Goal: Task Accomplishment & Management: Use online tool/utility

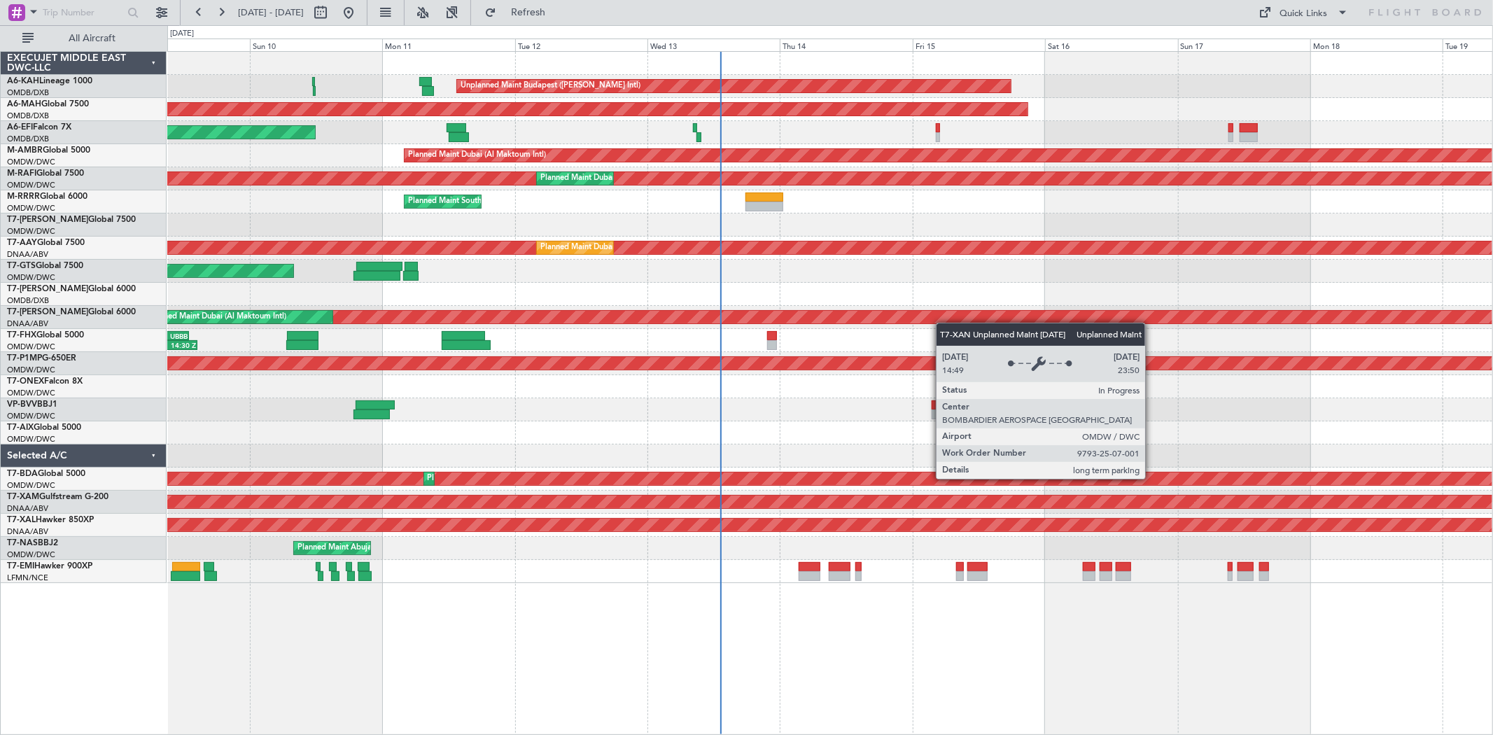
click at [934, 322] on div "Unplanned Maint Budapest ([PERSON_NAME] Intl) Planned Maint [GEOGRAPHIC_DATA] (…" at bounding box center [829, 317] width 1325 height 531
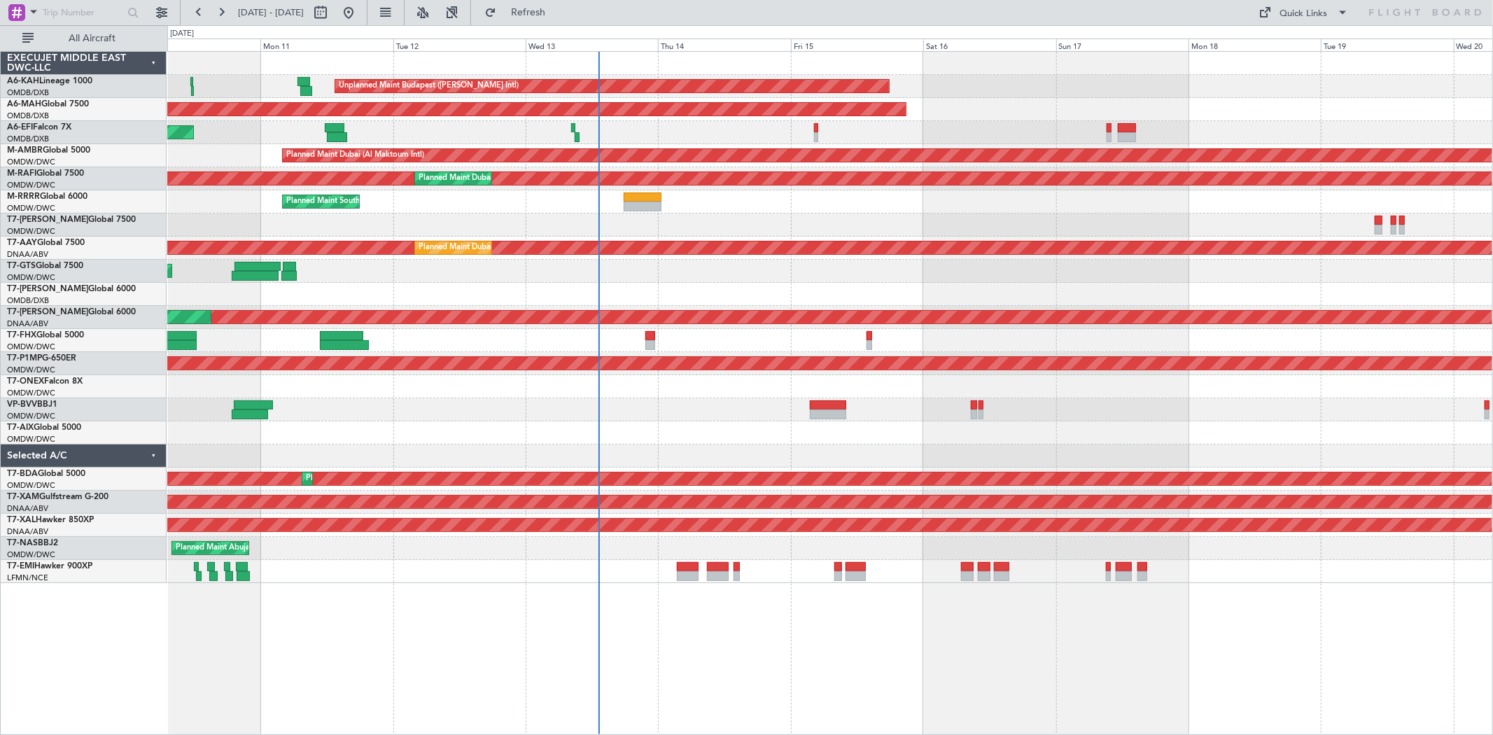
click at [911, 345] on div "03:30 Z 14:30 Z RJBB 01:50 Z UBBB 13:00 Z" at bounding box center [829, 340] width 1325 height 23
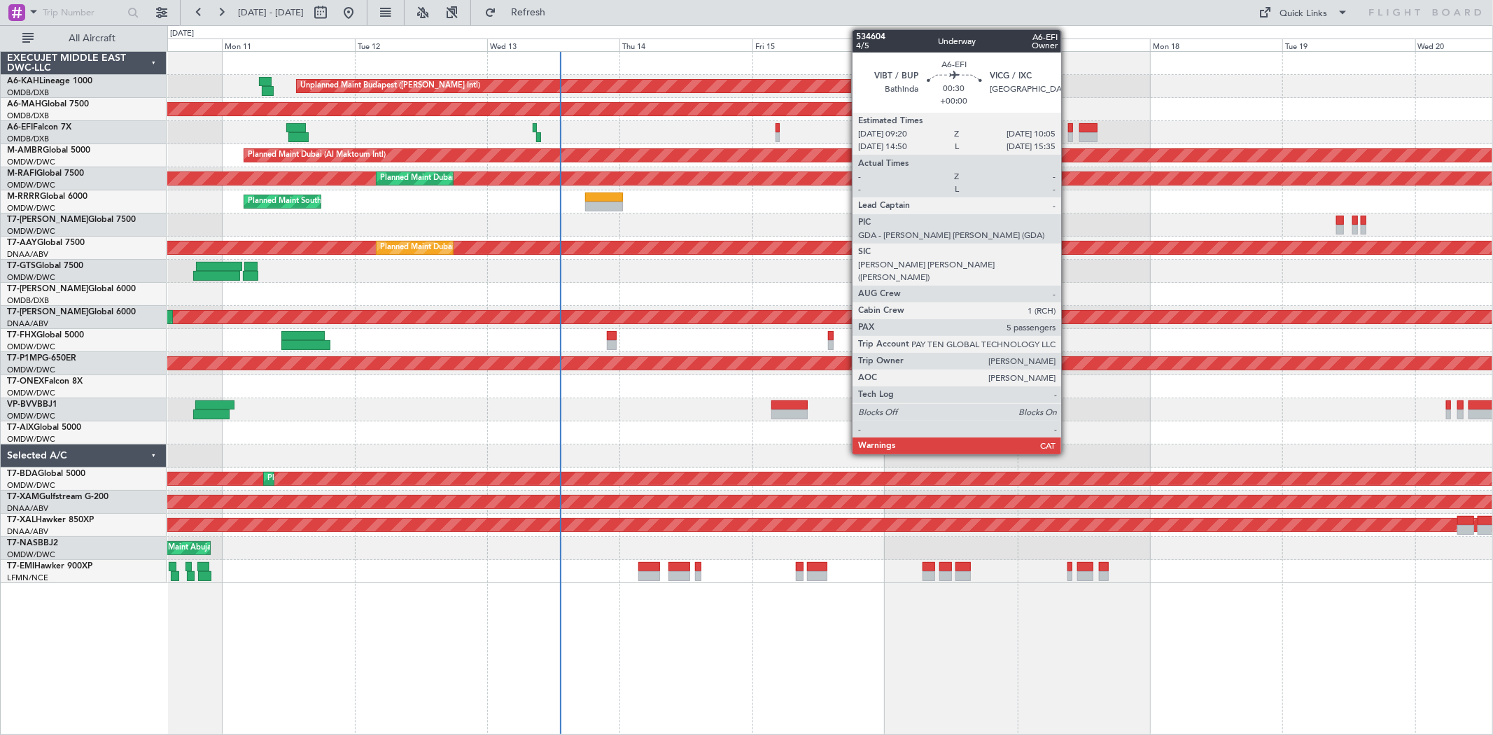
click at [1068, 134] on div at bounding box center [1070, 137] width 4 height 10
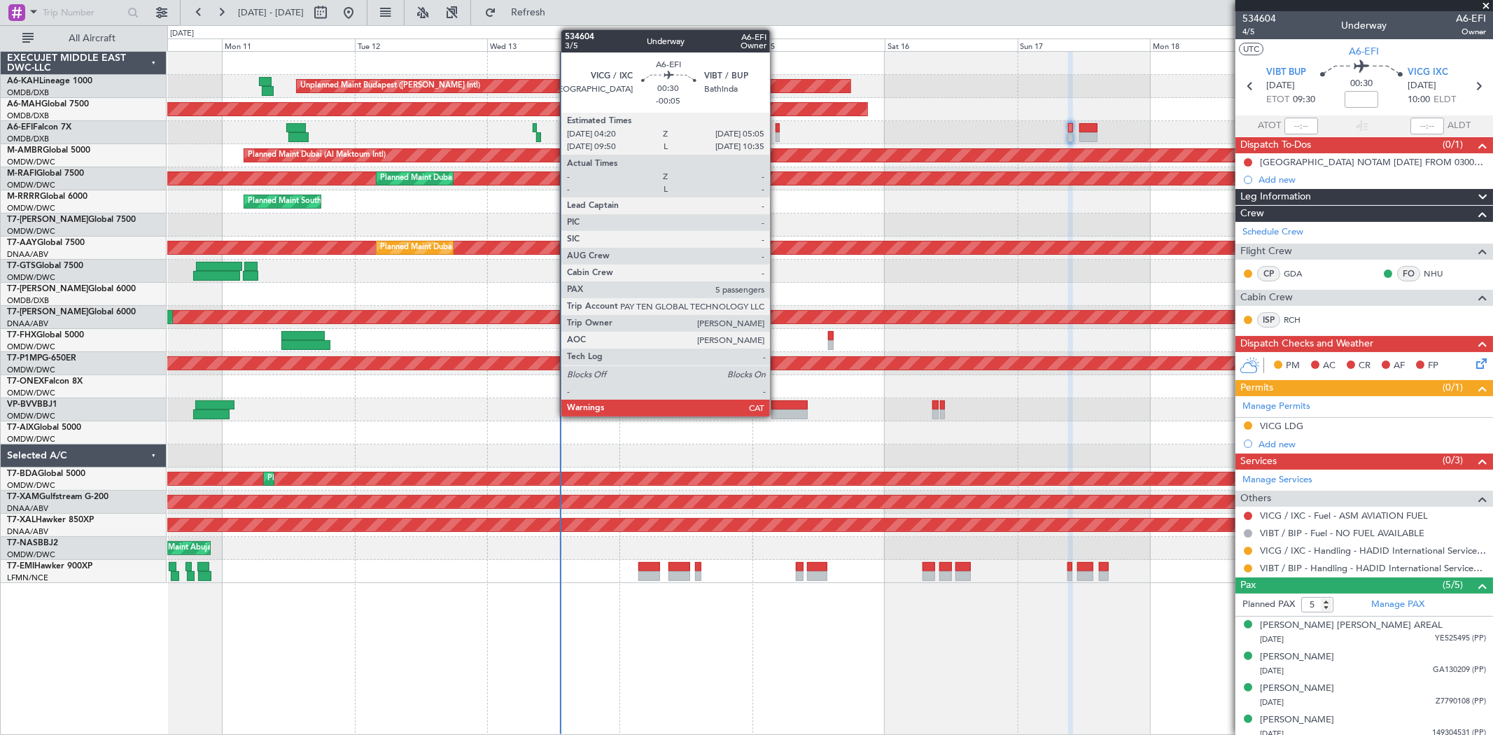
click at [777, 138] on div at bounding box center [778, 137] width 4 height 10
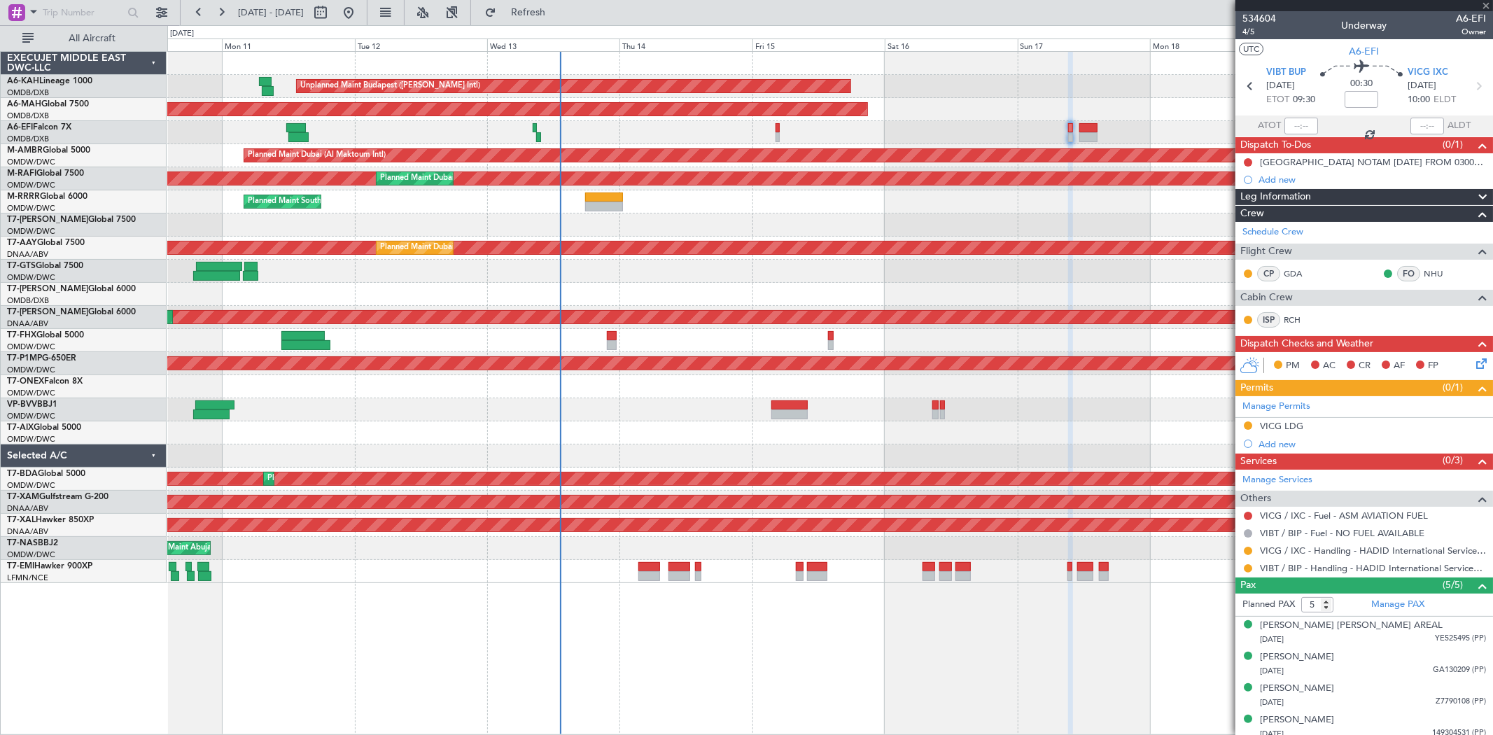
type input "-00:05"
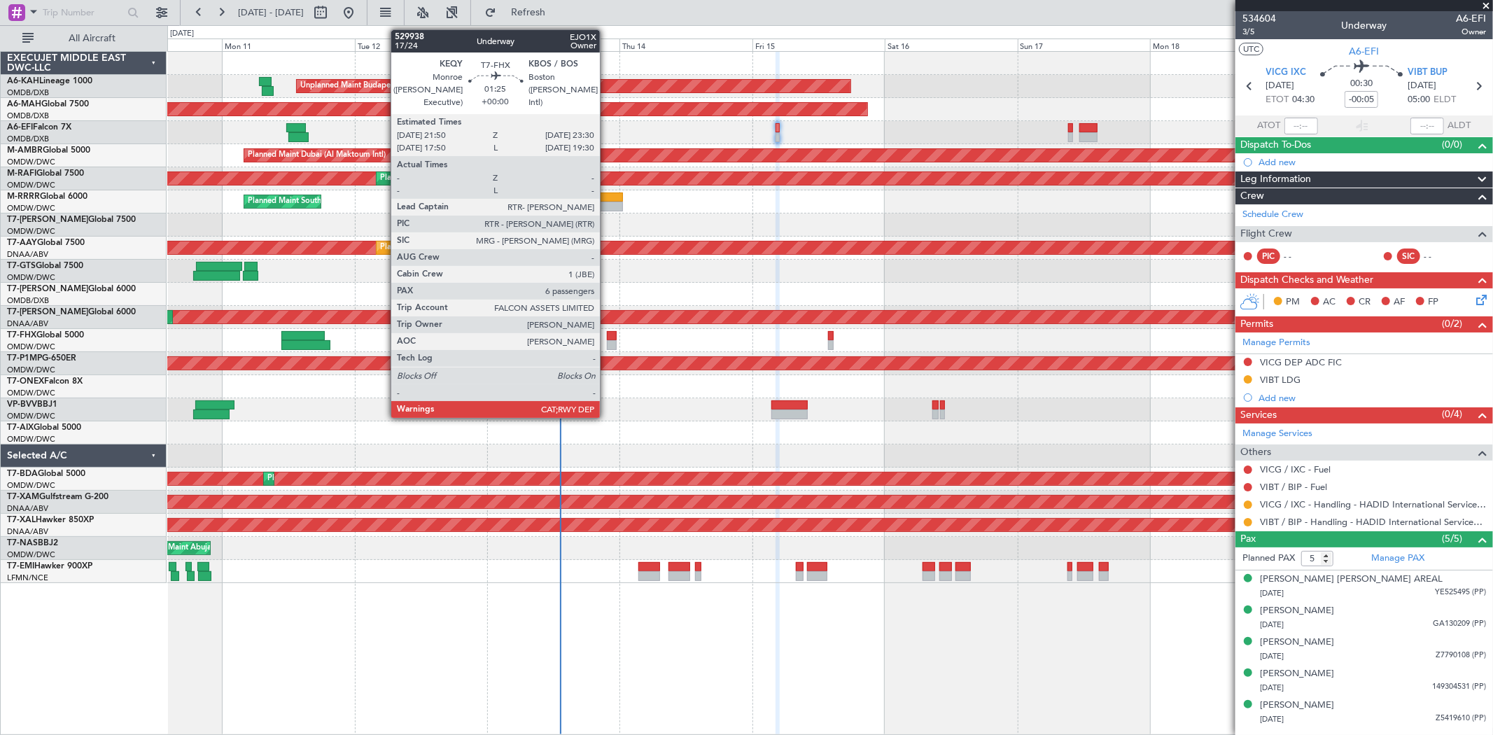
click at [607, 340] on div at bounding box center [612, 345] width 10 height 10
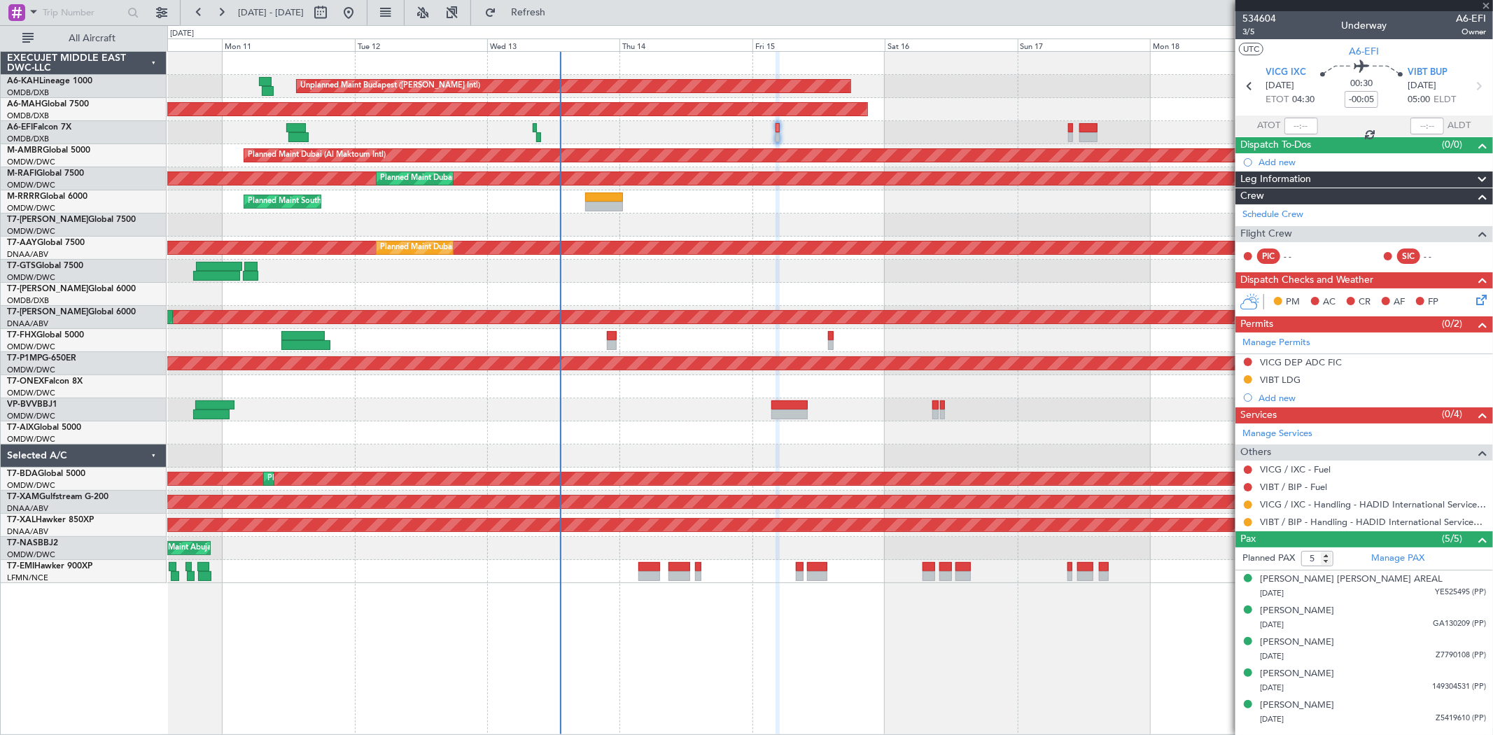
type input "6"
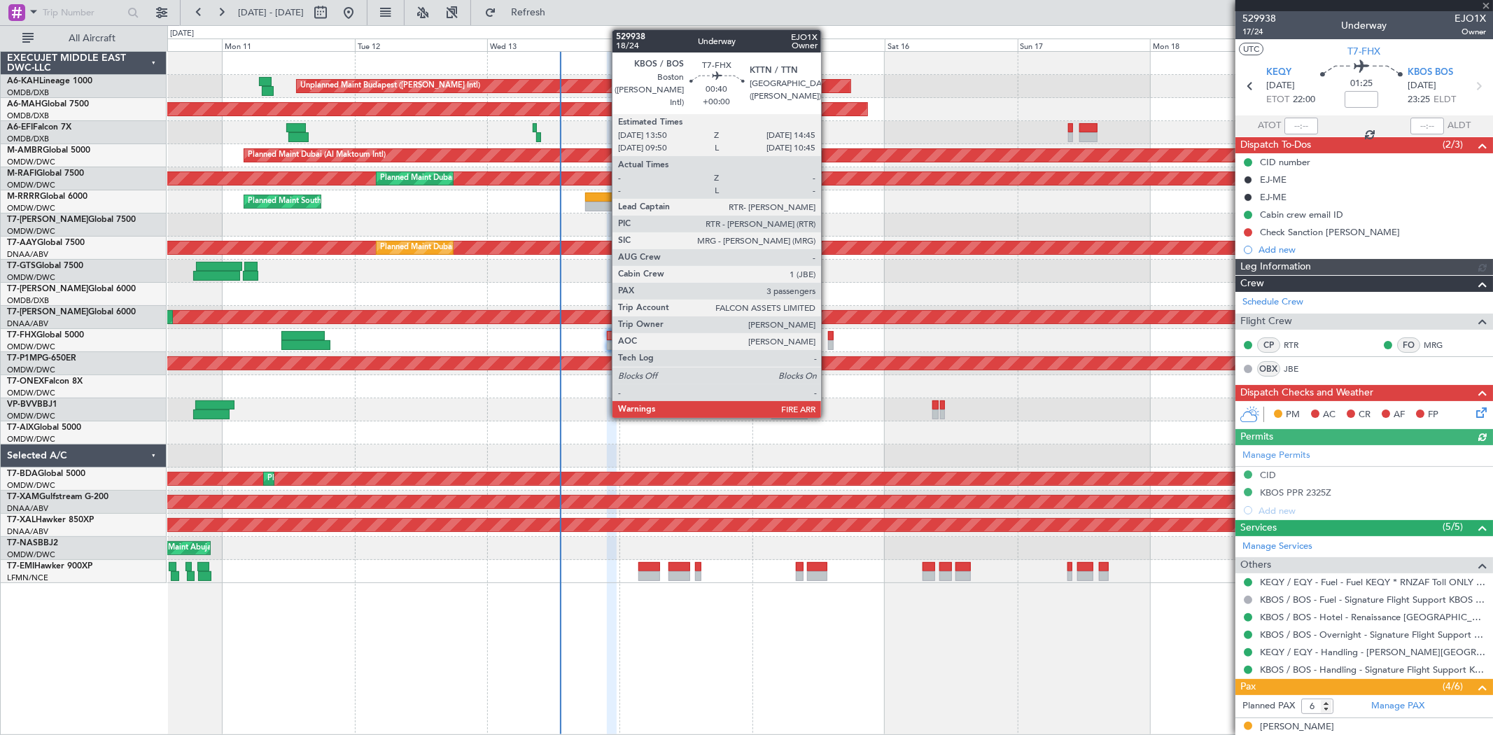
type input "[PERSON_NAME] (SYS)"
type input "6964"
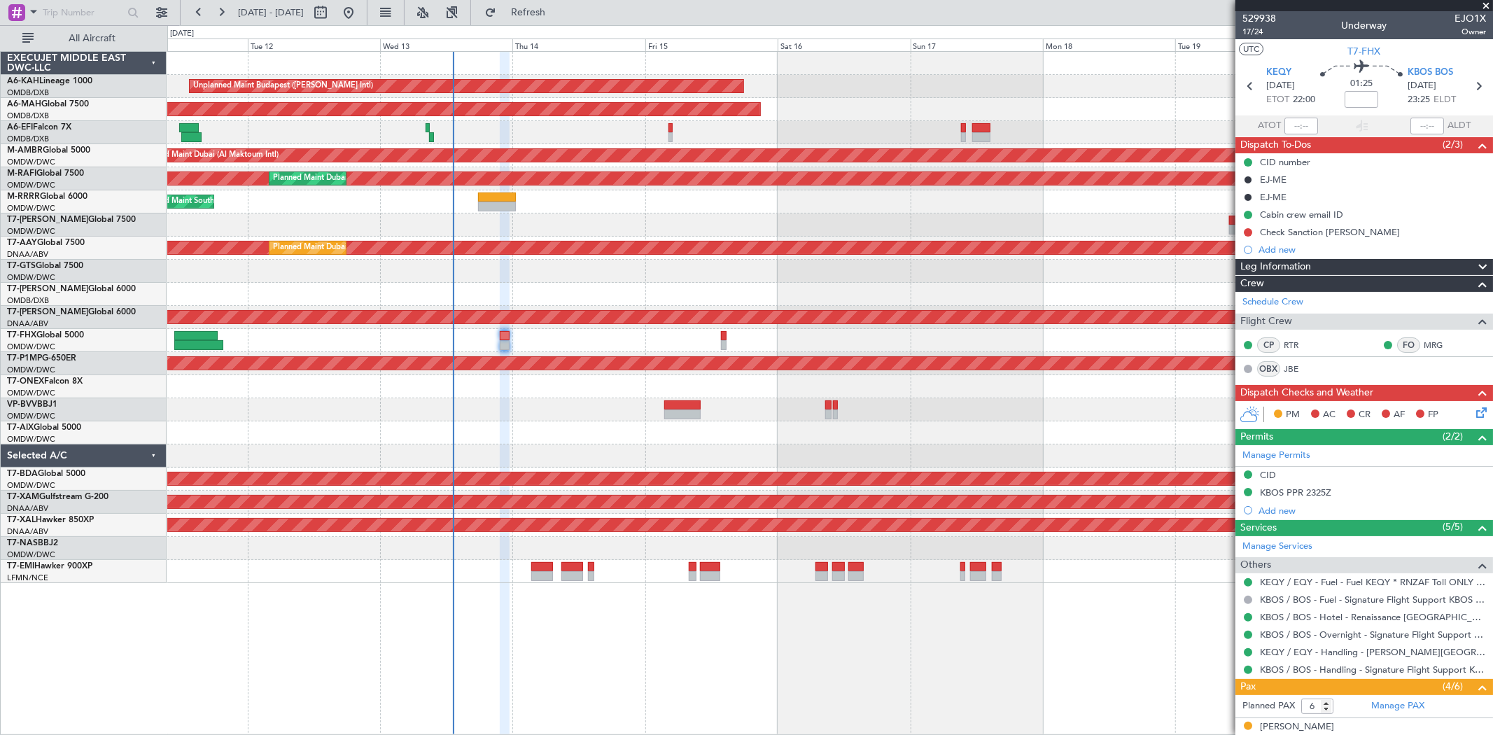
click at [583, 410] on div at bounding box center [829, 409] width 1325 height 23
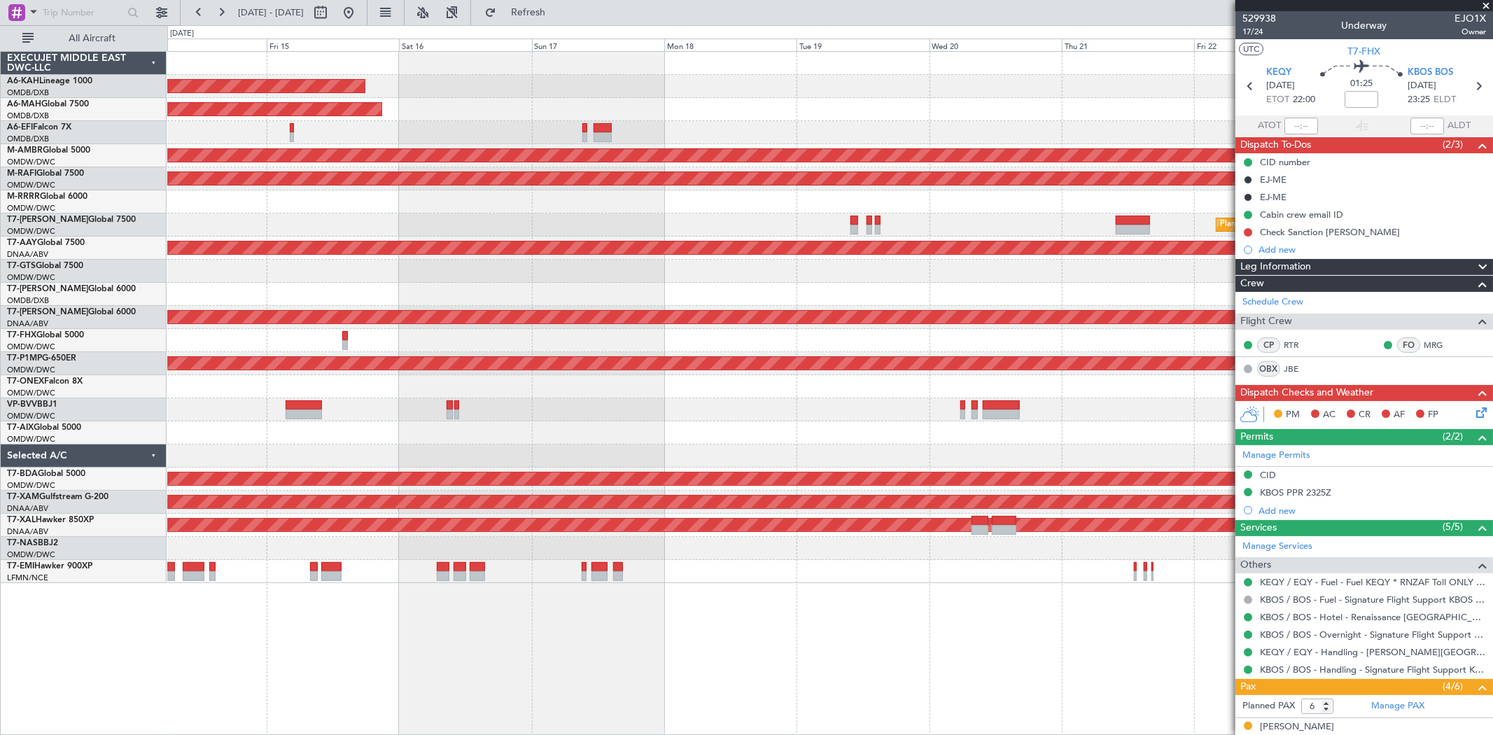
click at [804, 216] on div "Planned Maint Dubai (Al Maktoum Intl)" at bounding box center [829, 225] width 1325 height 23
